Goal: Information Seeking & Learning: Learn about a topic

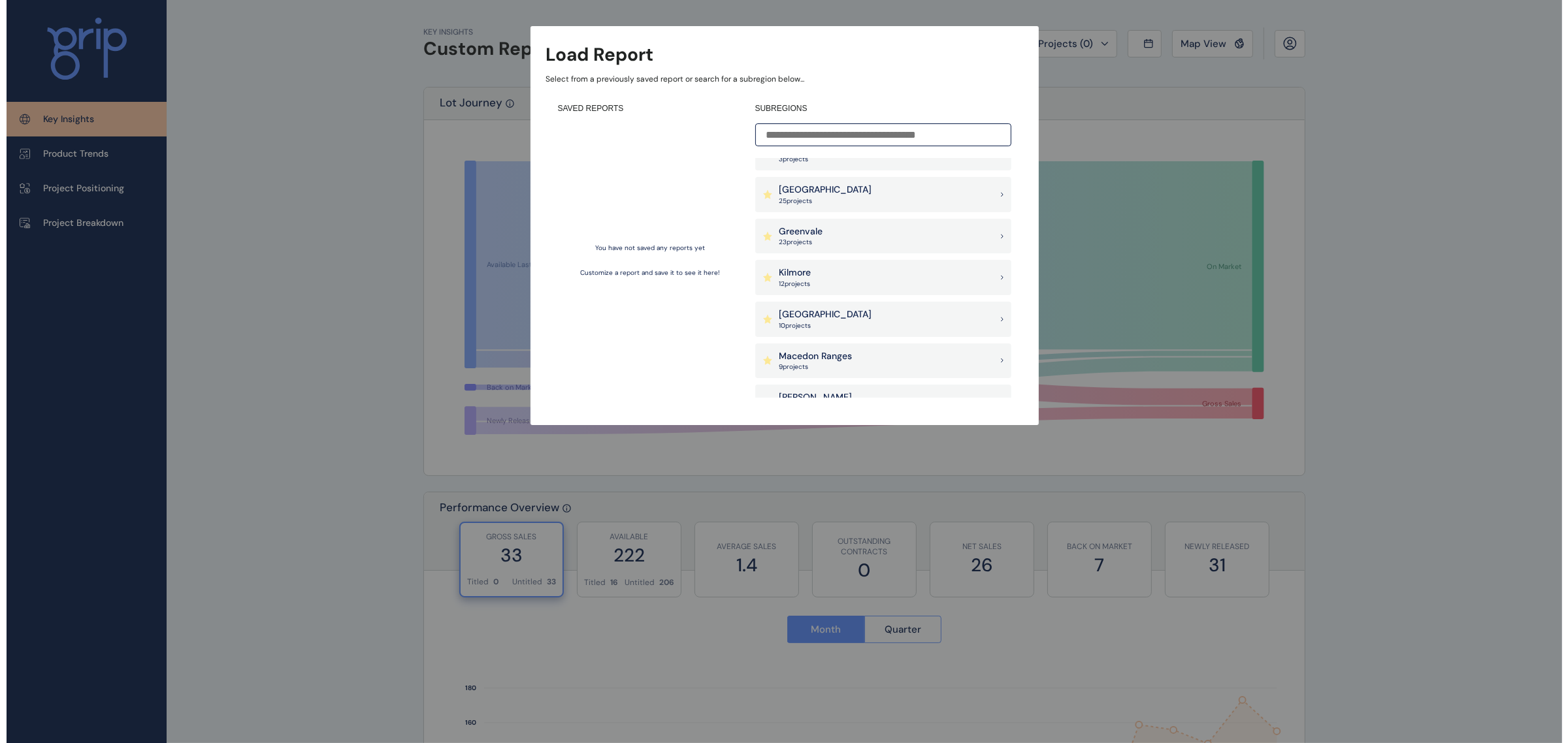
scroll to position [327, 0]
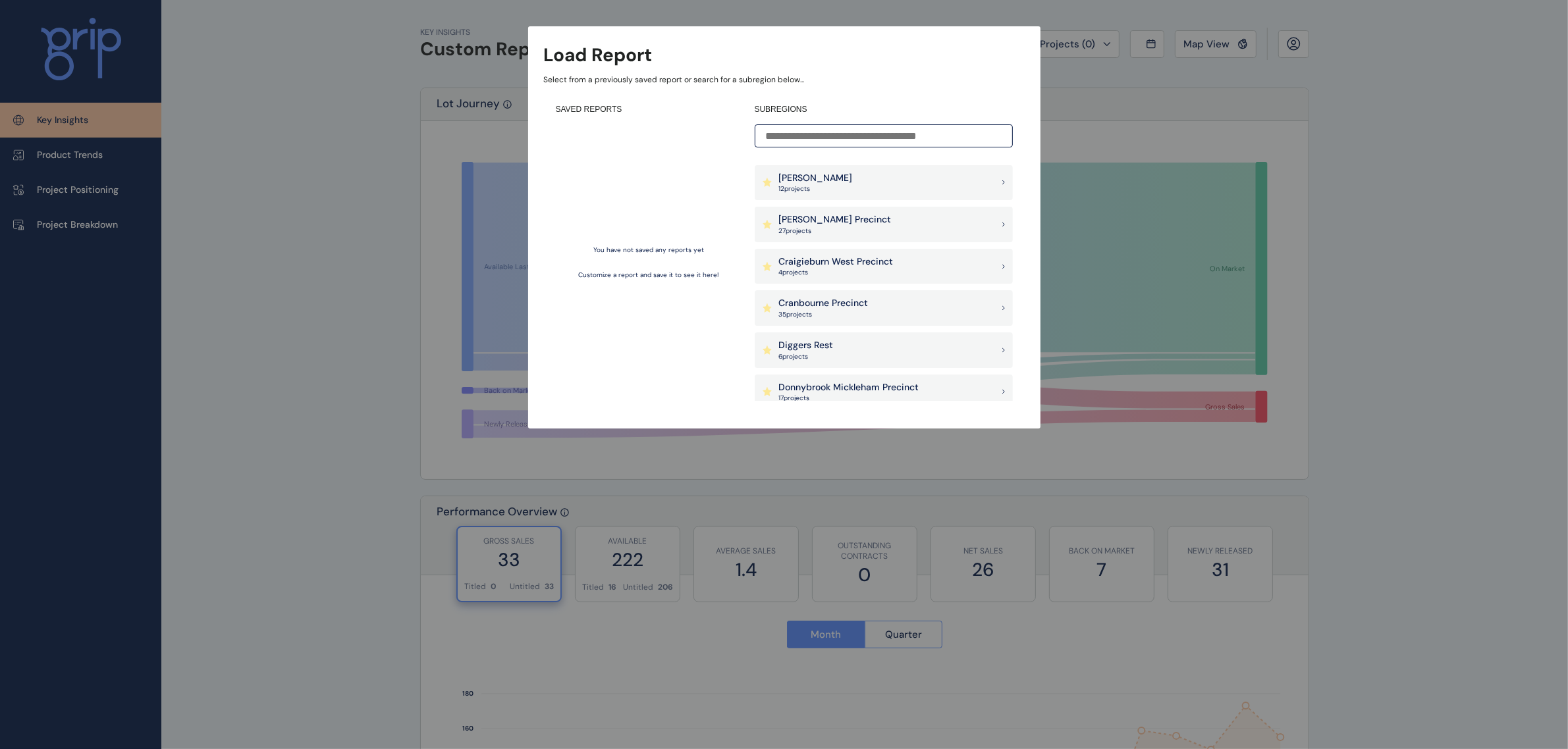
click at [866, 228] on div "[PERSON_NAME] Precinct 27 project s" at bounding box center [884, 224] width 259 height 35
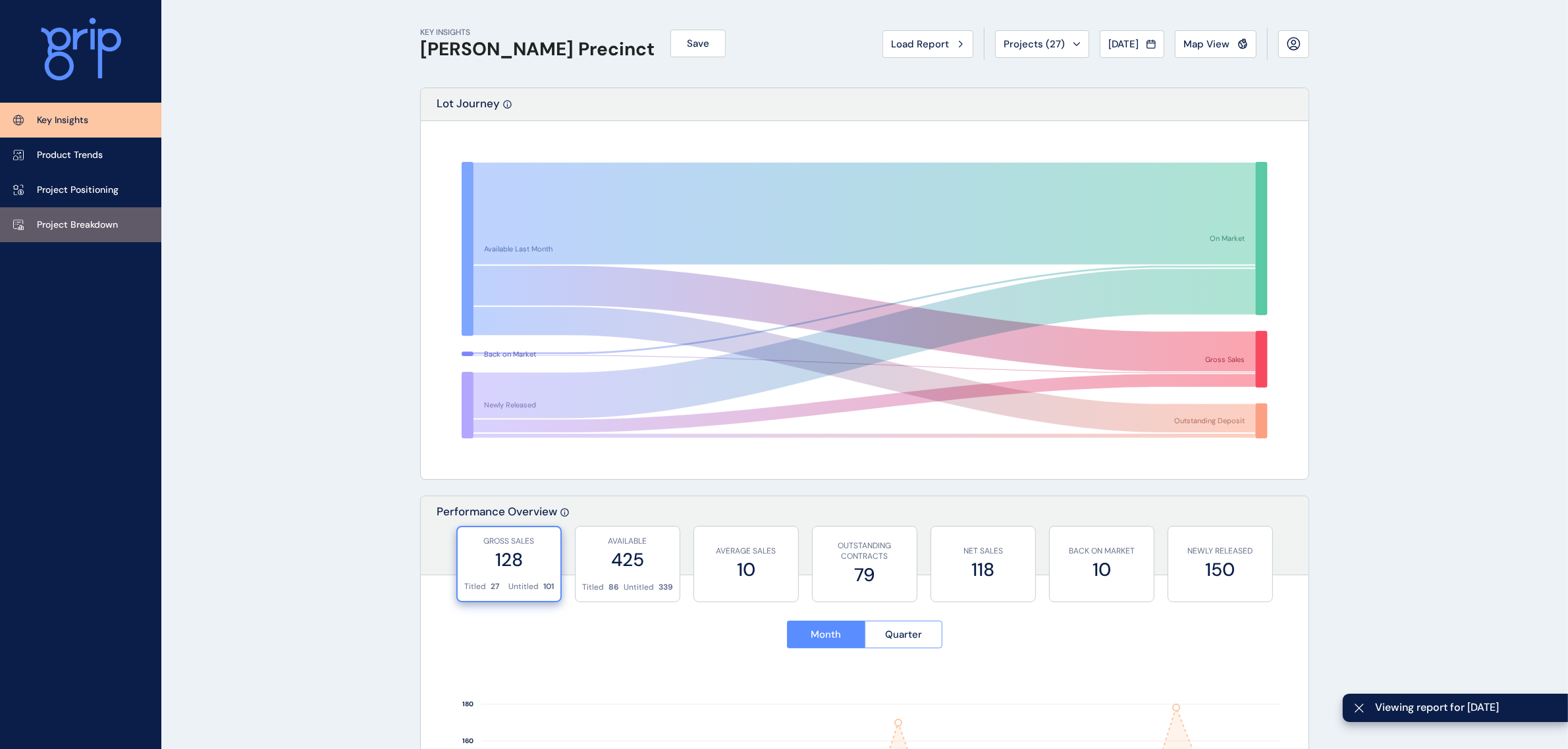
click at [86, 218] on p "Project Breakdown" at bounding box center [77, 225] width 81 height 14
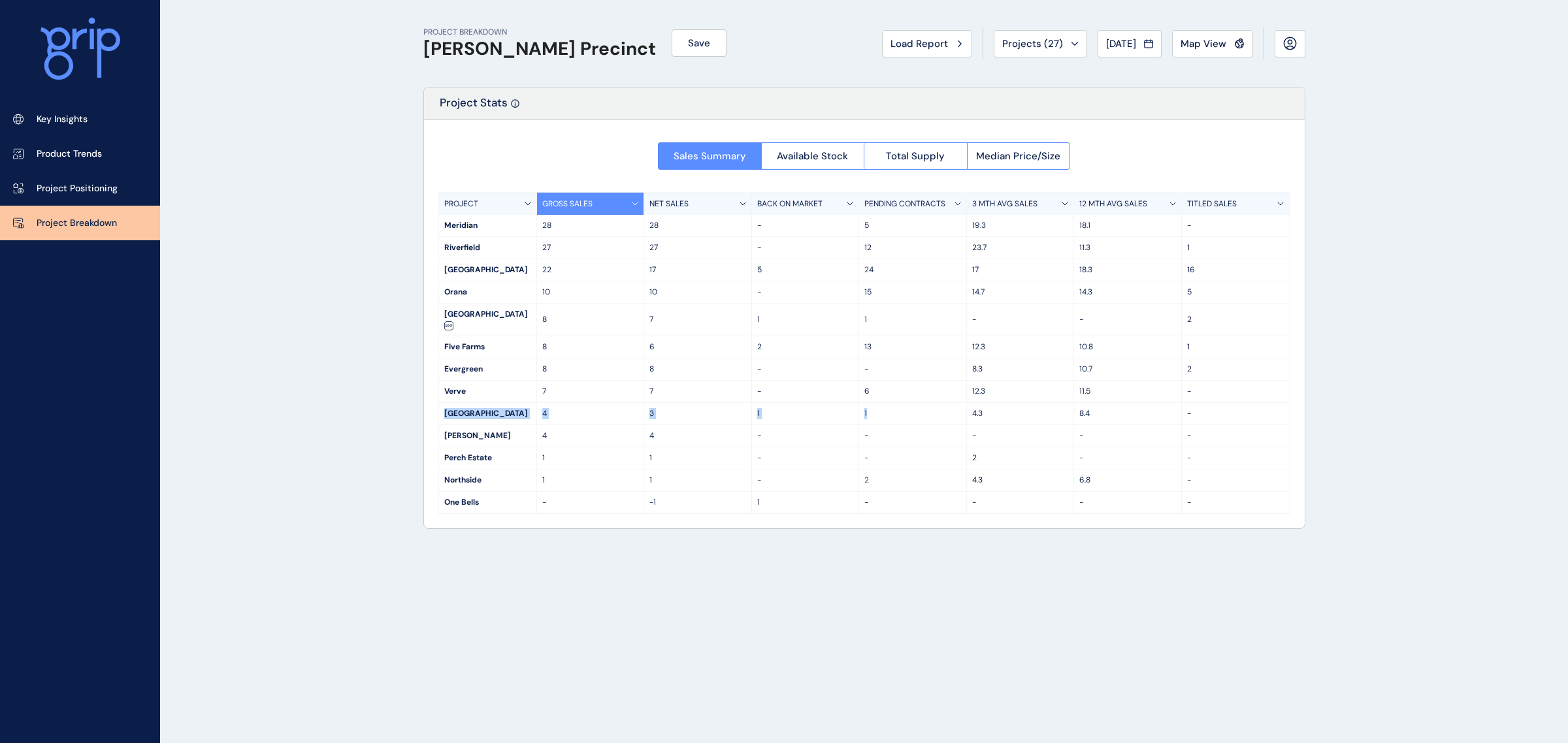
drag, startPoint x: 443, startPoint y: 403, endPoint x: 878, endPoint y: 403, distance: 435.0
click at [878, 403] on div "Oak Grove 4 3 1 1 4.3 8.4 -" at bounding box center [864, 414] width 851 height 22
click at [1012, 403] on div "4.3" at bounding box center [1020, 414] width 107 height 21
click at [1014, 409] on div "4.3" at bounding box center [1020, 414] width 107 height 21
drag, startPoint x: 1106, startPoint y: 399, endPoint x: 430, endPoint y: 401, distance: 676.0
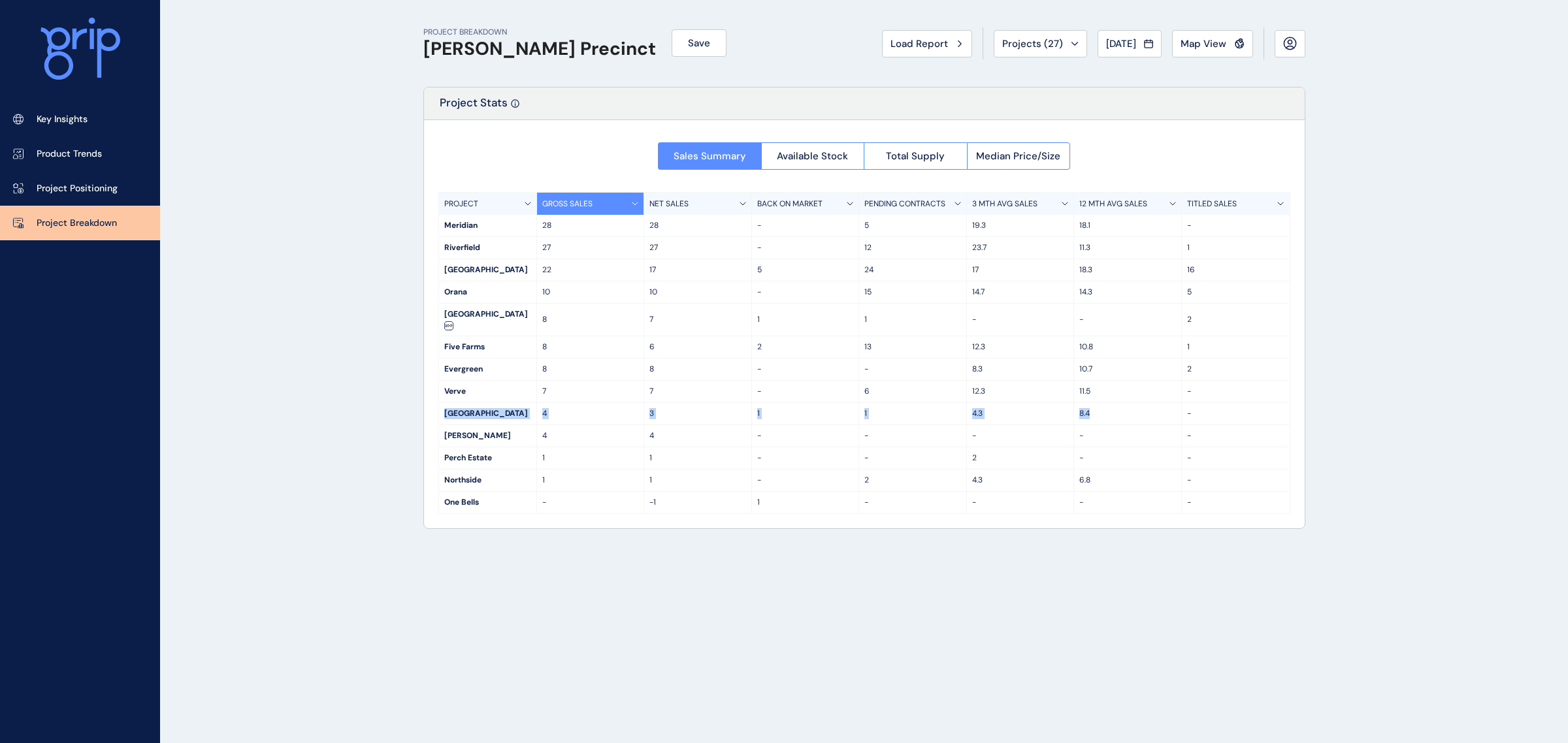
click at [430, 401] on div "Sales Summary Available Stock Total Supply Median Price/Size PROJECT GROSS SALE…" at bounding box center [864, 324] width 881 height 408
drag, startPoint x: 437, startPoint y: 401, endPoint x: 1099, endPoint y: 400, distance: 662.0
click at [1099, 400] on div "PROJECT GROSS SALES NET SALES BACK ON MARKET PENDING CONTRACTS 3 MTH AVG SALES …" at bounding box center [864, 352] width 852 height 322
click at [1125, 410] on div "8.4" at bounding box center [1128, 414] width 107 height 21
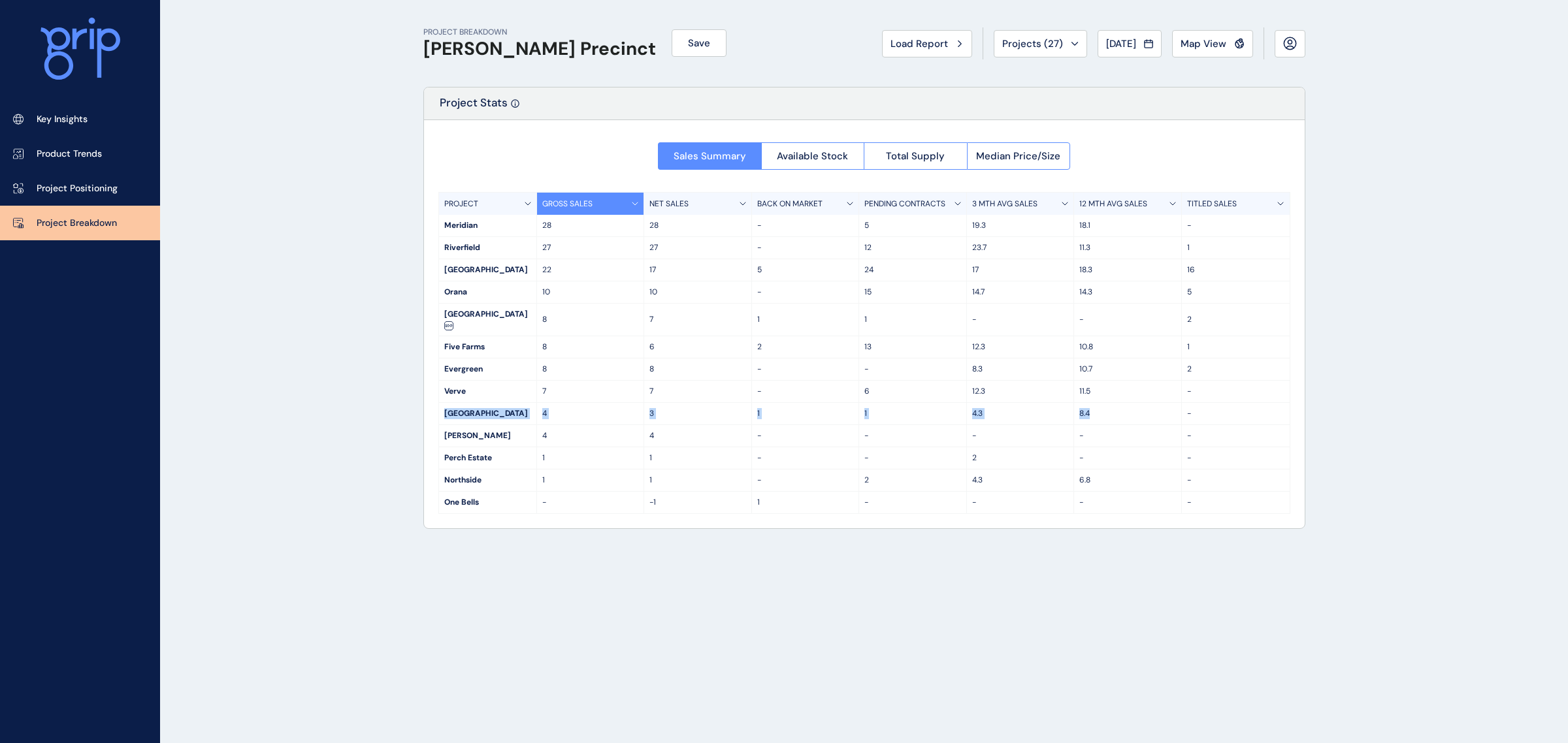
drag, startPoint x: 1148, startPoint y: 408, endPoint x: 446, endPoint y: 405, distance: 702.0
click at [446, 405] on div "Oak Grove 4 3 1 1 4.3 8.4 -" at bounding box center [864, 414] width 851 height 22
click at [452, 403] on div "[GEOGRAPHIC_DATA]" at bounding box center [488, 414] width 98 height 21
drag, startPoint x: 444, startPoint y: 405, endPoint x: 1090, endPoint y: 403, distance: 646.0
click at [1090, 403] on div "Oak Grove 4 3 1 1 4.3 8.4 -" at bounding box center [864, 414] width 851 height 22
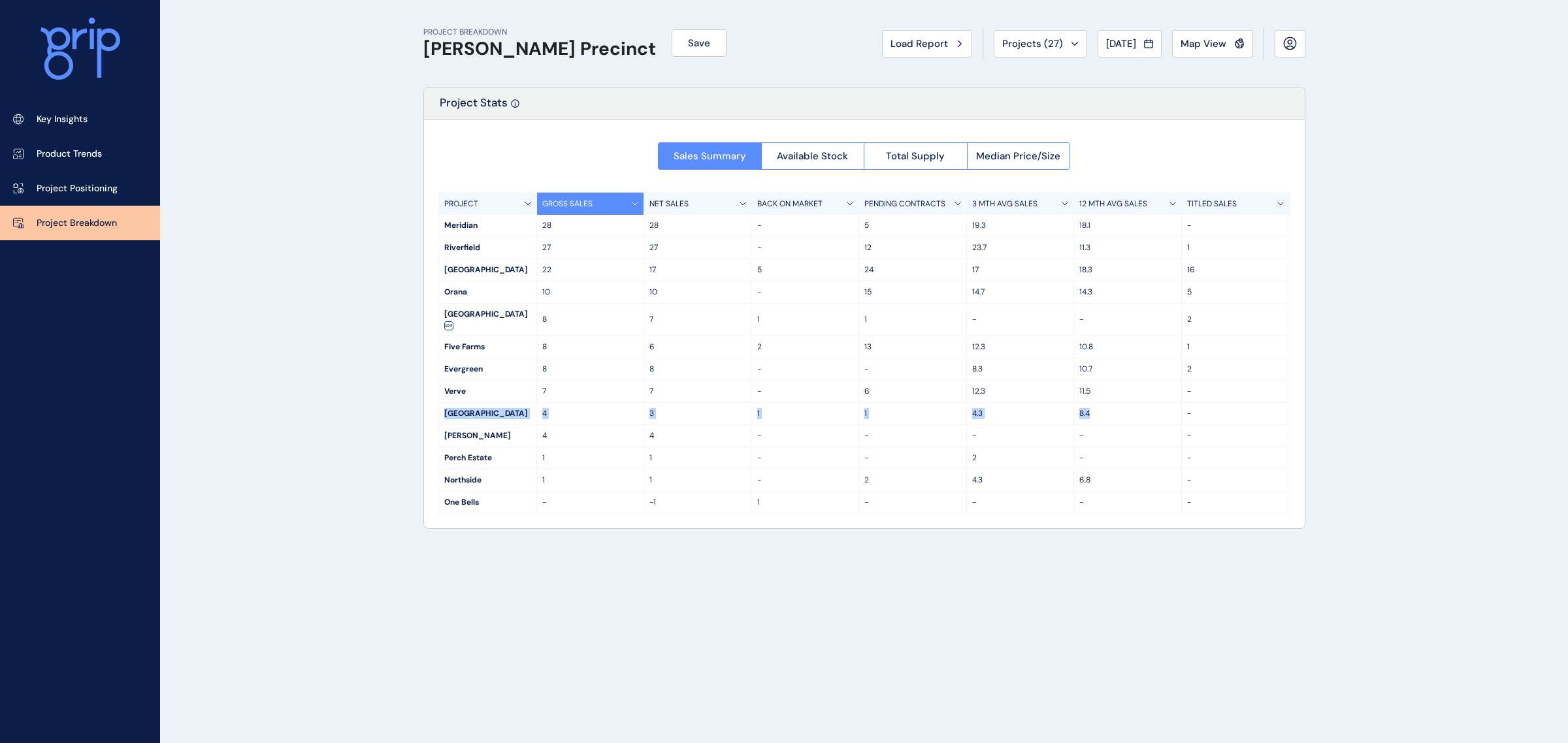
click at [1121, 409] on div "8.4" at bounding box center [1128, 414] width 107 height 21
drag, startPoint x: 1126, startPoint y: 405, endPoint x: 444, endPoint y: 408, distance: 682.0
click at [444, 408] on div "Oak Grove 4 3 1 1 4.3 8.4 -" at bounding box center [864, 414] width 851 height 22
click at [439, 403] on div "[GEOGRAPHIC_DATA]" at bounding box center [488, 414] width 98 height 21
drag, startPoint x: 438, startPoint y: 405, endPoint x: 1113, endPoint y: 399, distance: 675.0
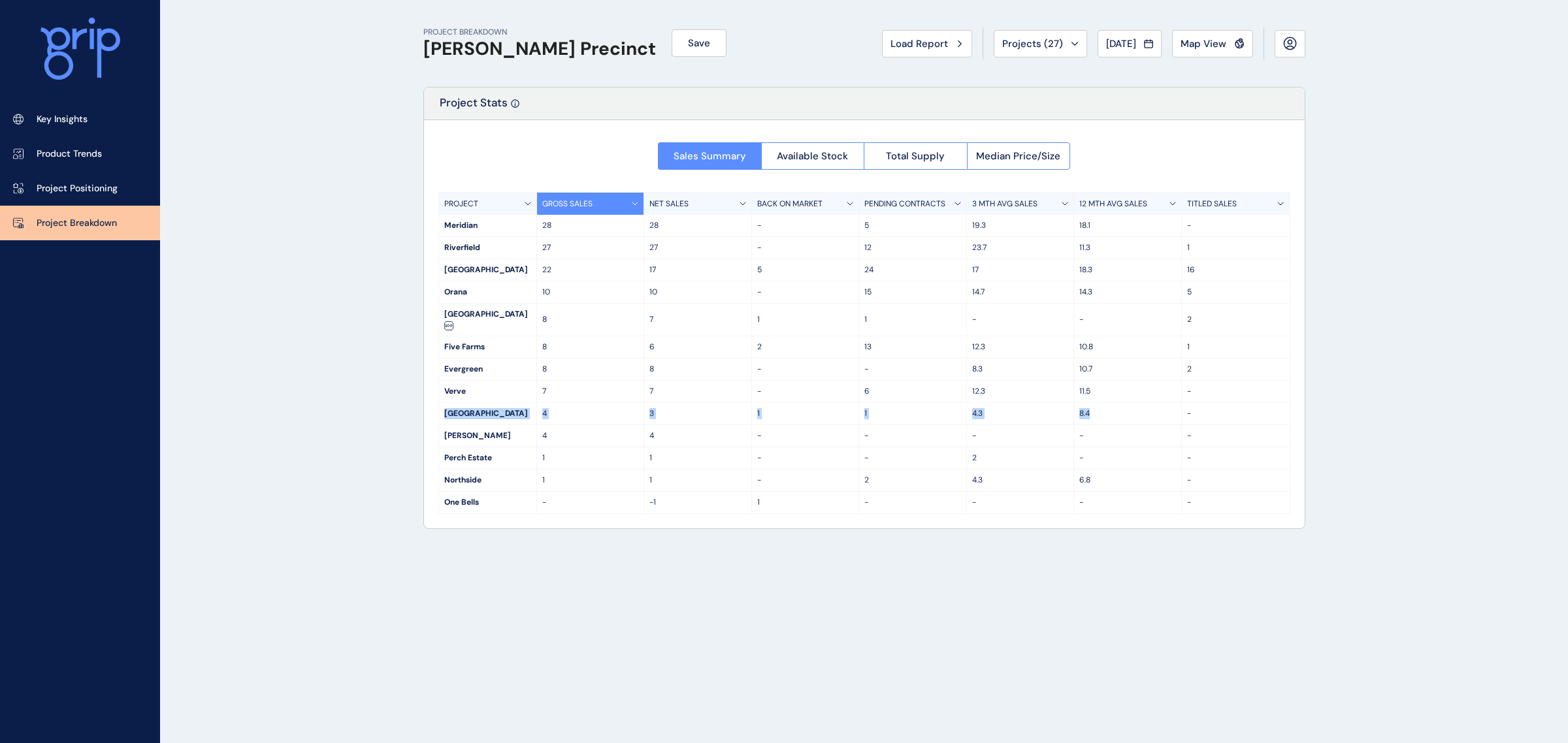
click at [1113, 403] on div "Oak Grove 4 3 1 1 4.3 8.4 -" at bounding box center [864, 414] width 851 height 22
click at [1113, 408] on p "8.4" at bounding box center [1128, 413] width 97 height 11
click at [1042, 144] on button "Median Price/Size" at bounding box center [1018, 156] width 104 height 27
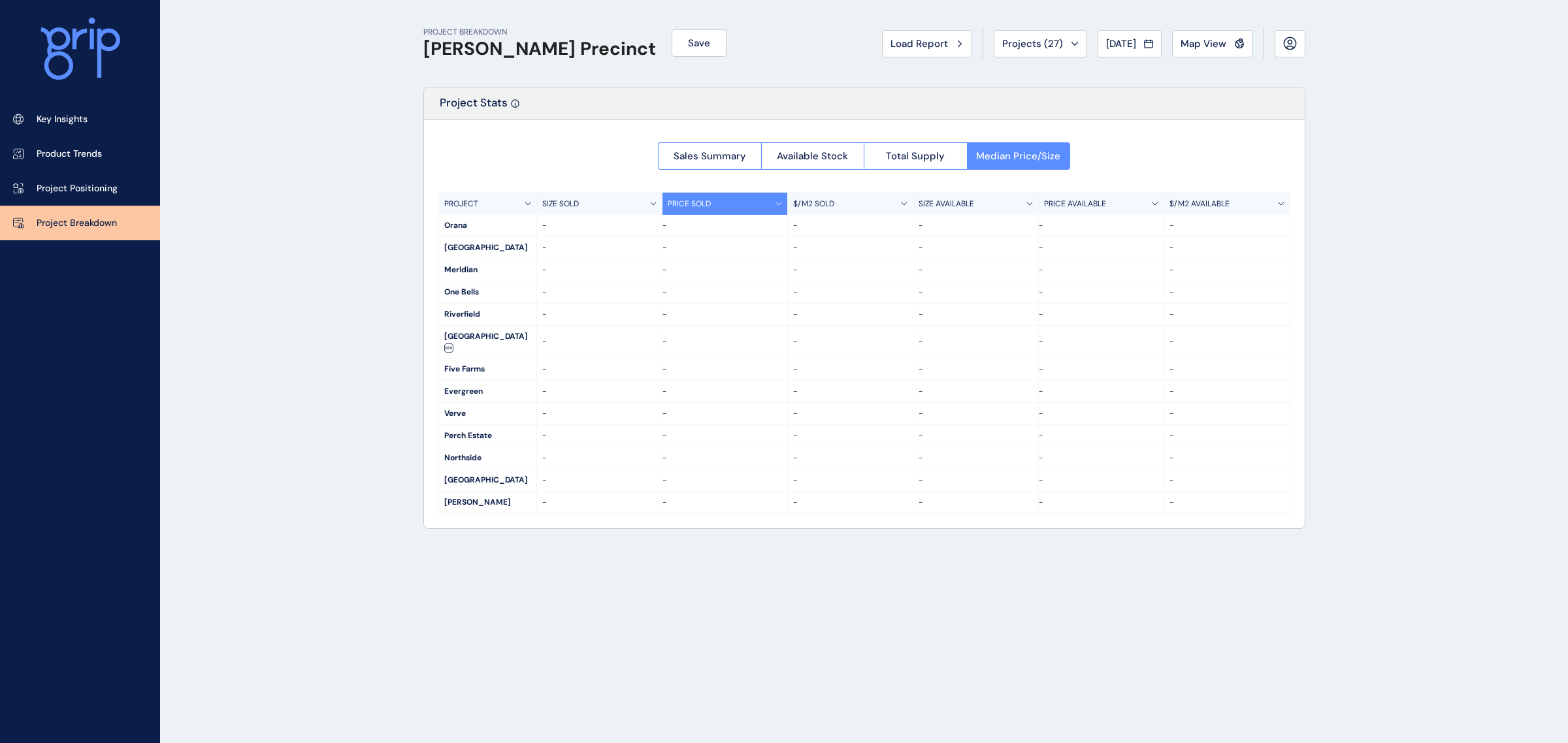
click at [938, 149] on div at bounding box center [864, 324] width 881 height 408
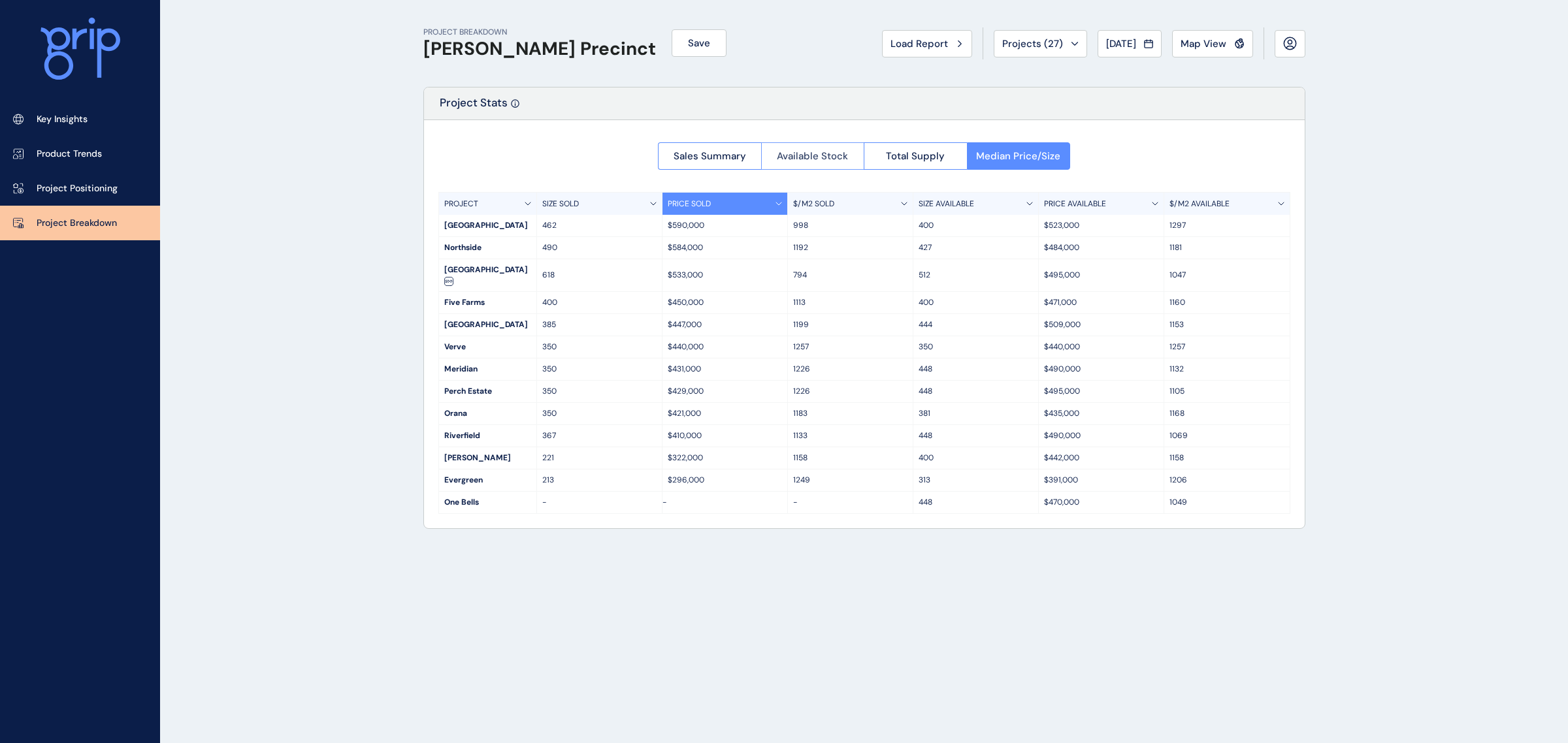
click at [844, 155] on span "Available Stock" at bounding box center [813, 157] width 72 height 14
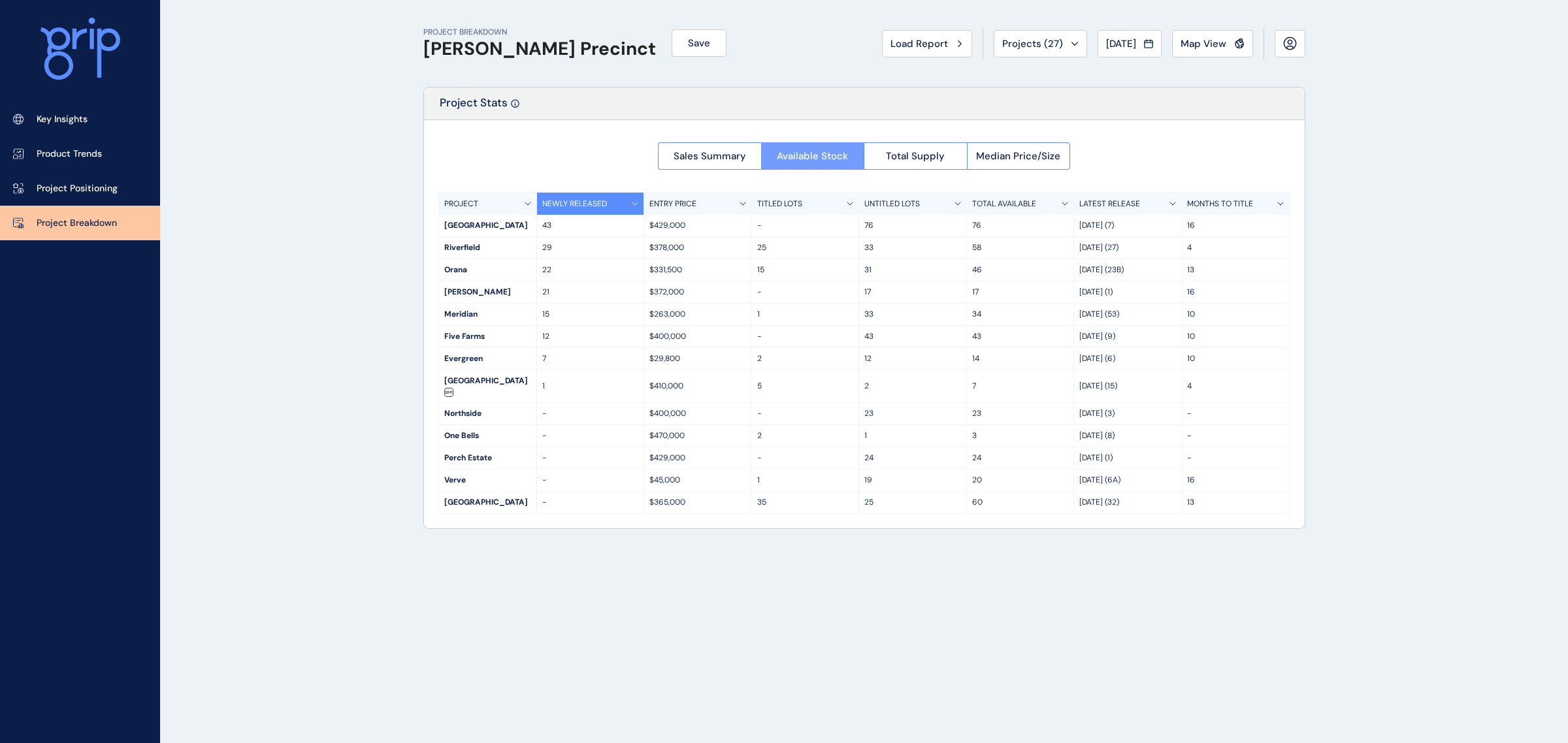
click at [932, 157] on span "Total Supply" at bounding box center [915, 157] width 59 height 14
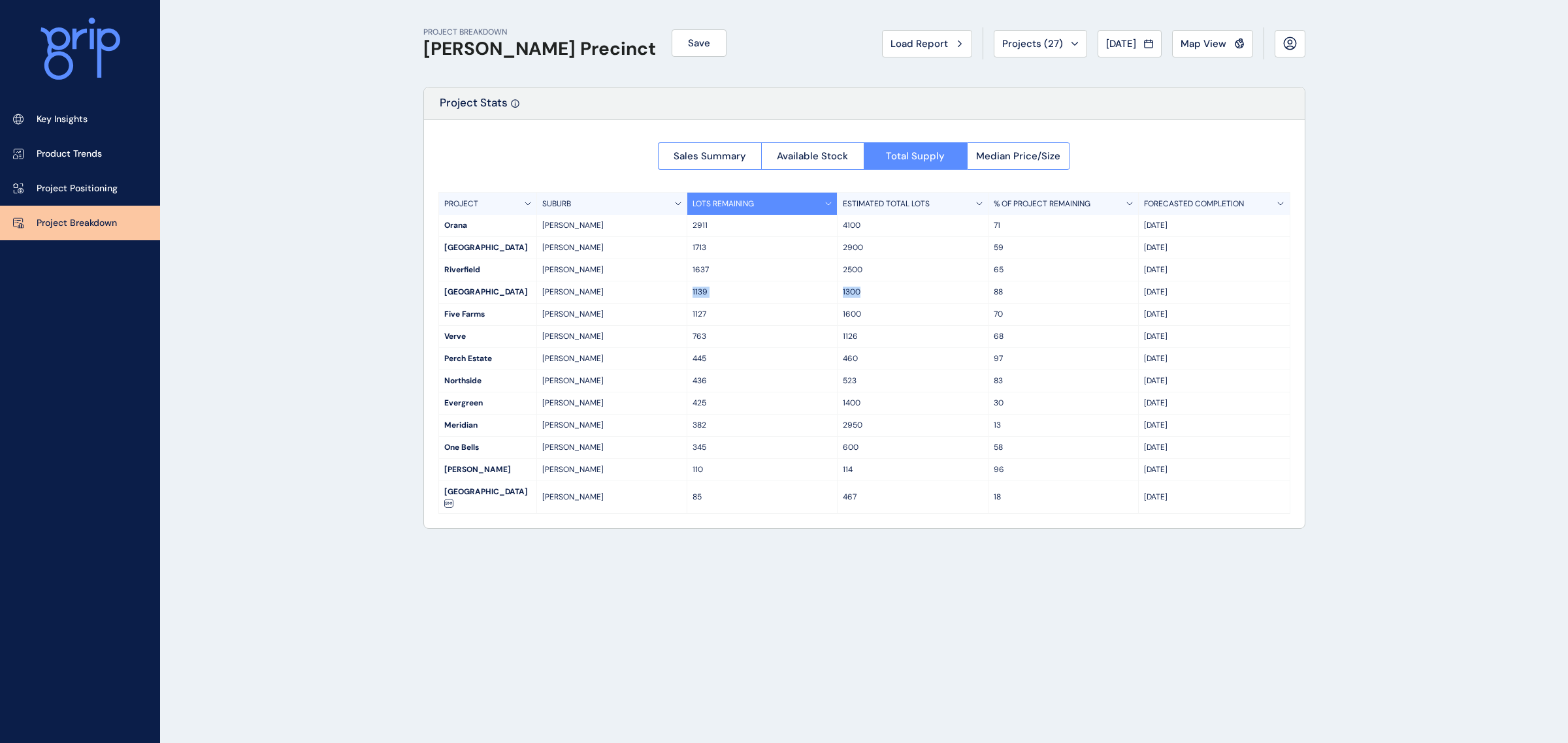
drag, startPoint x: 690, startPoint y: 292, endPoint x: 869, endPoint y: 290, distance: 179.0
click at [869, 290] on div "Oak [PERSON_NAME] North 1139 1300 88 Dec '30" at bounding box center [864, 292] width 851 height 22
click at [873, 291] on p "1300" at bounding box center [913, 291] width 139 height 11
